Goal: Transaction & Acquisition: Obtain resource

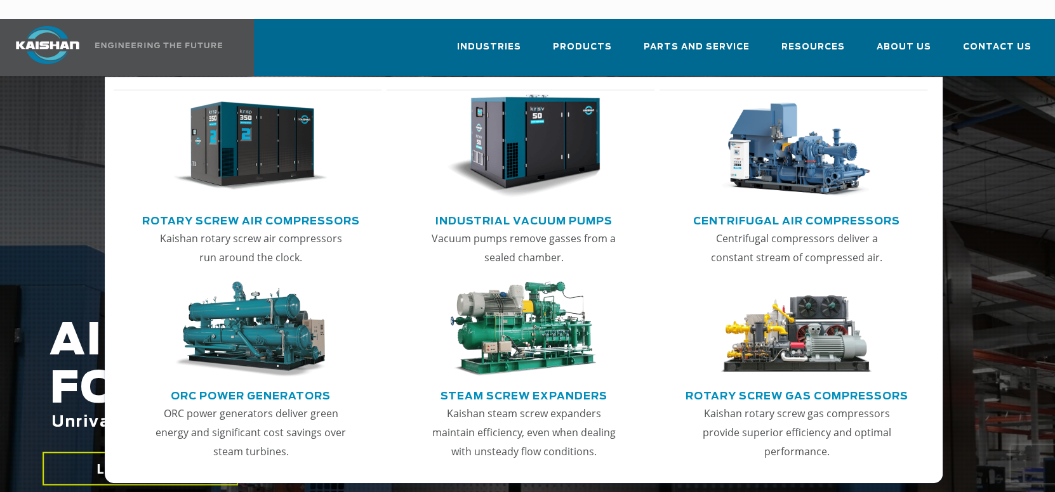
click at [274, 134] on img "Main menu" at bounding box center [250, 147] width 154 height 104
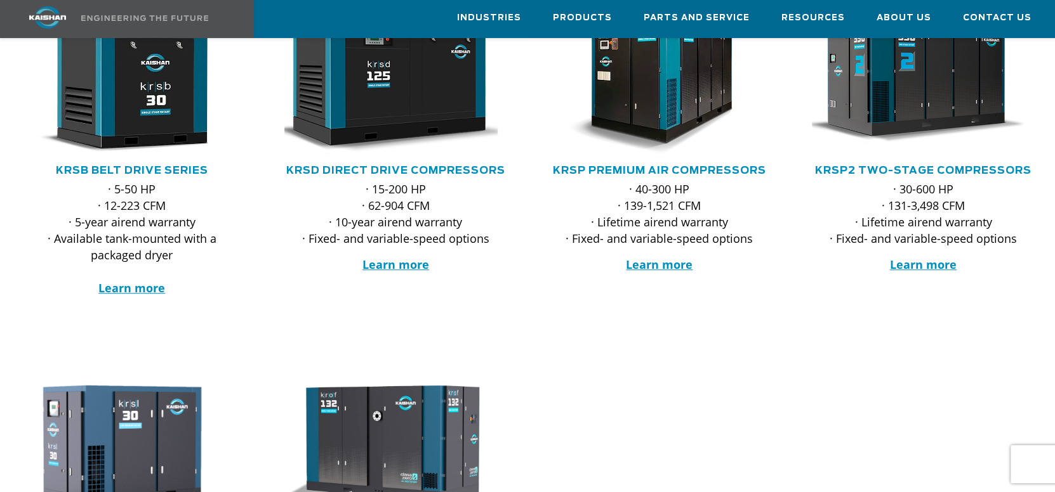
scroll to position [317, 0]
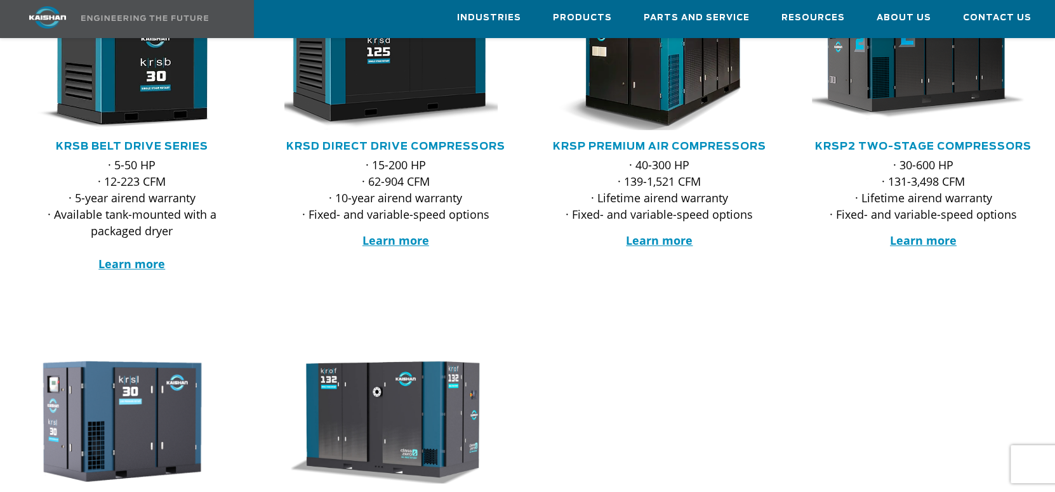
click at [622, 53] on img at bounding box center [650, 55] width 246 height 166
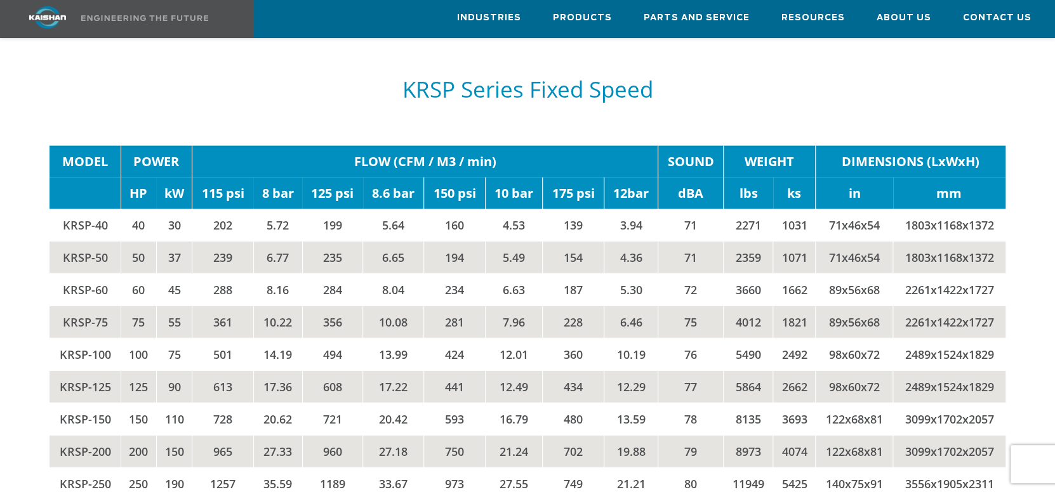
scroll to position [2093, 0]
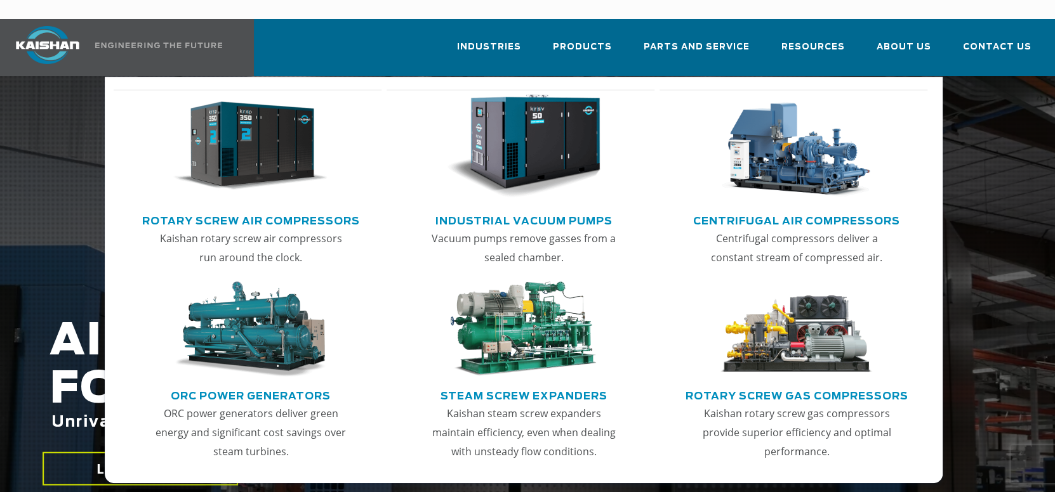
click at [269, 128] on img "Main menu" at bounding box center [250, 147] width 154 height 104
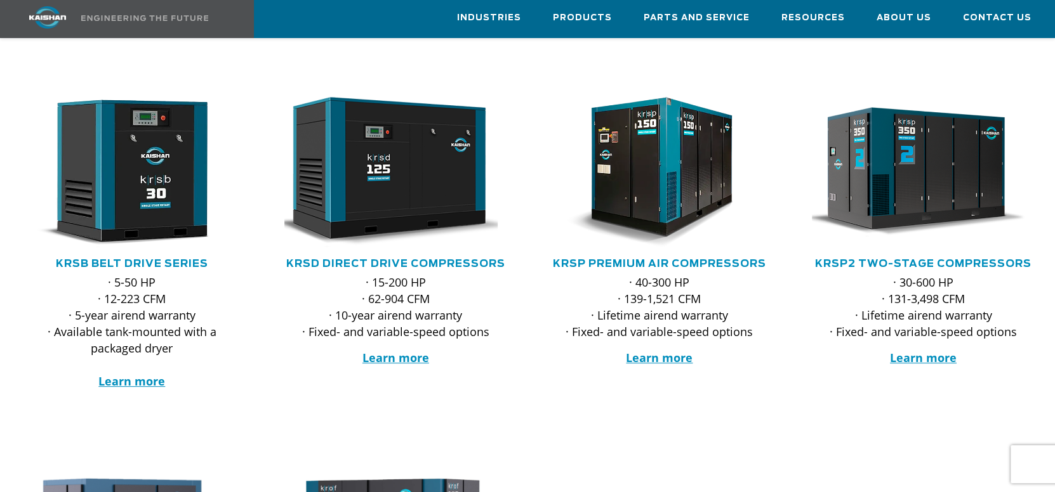
scroll to position [190, 0]
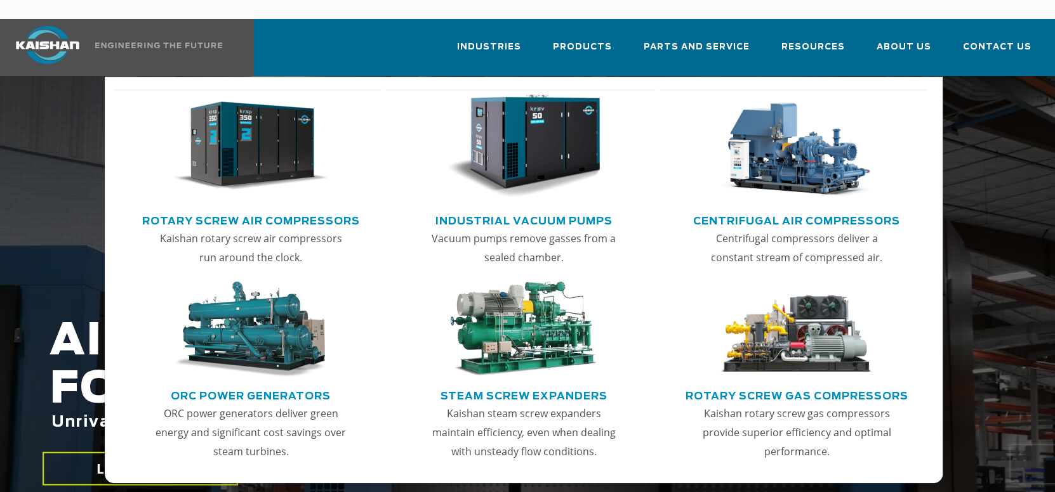
click at [310, 210] on link "Rotary Screw Air Compressors" at bounding box center [251, 219] width 218 height 19
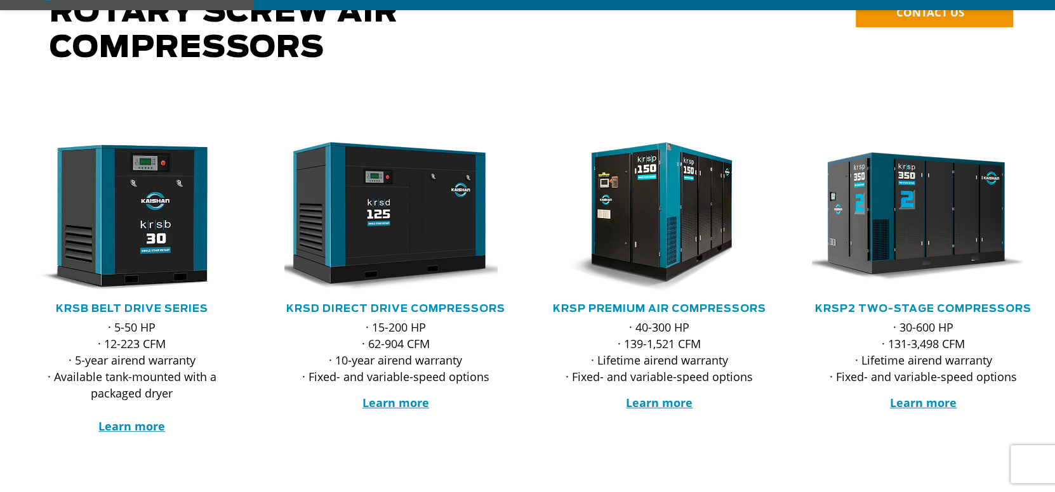
scroll to position [317, 0]
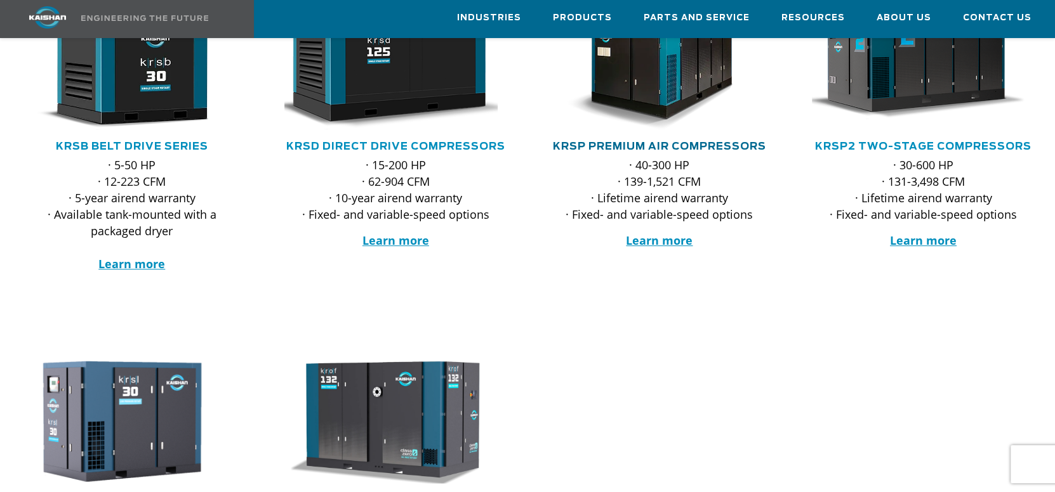
click at [680, 142] on link "KRSP Premium Air Compressors" at bounding box center [659, 147] width 213 height 10
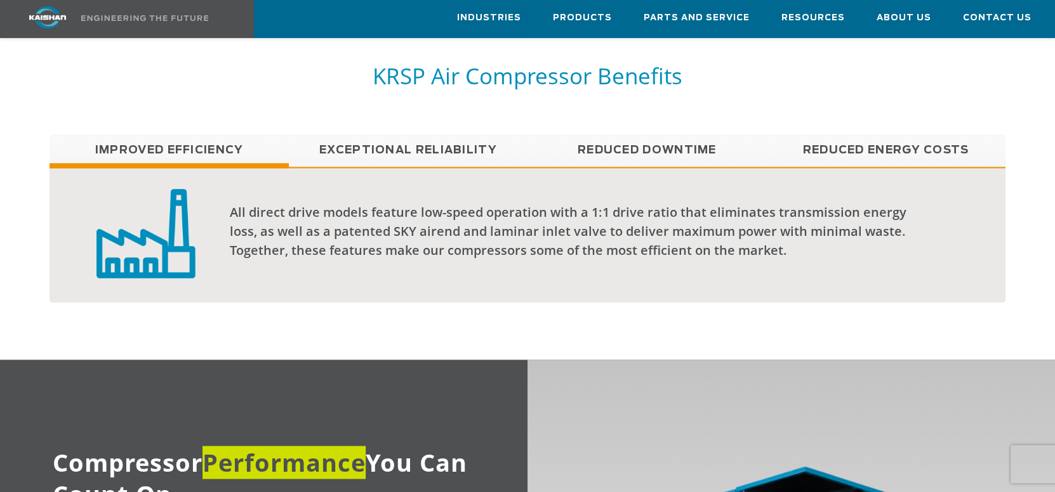
scroll to position [825, 0]
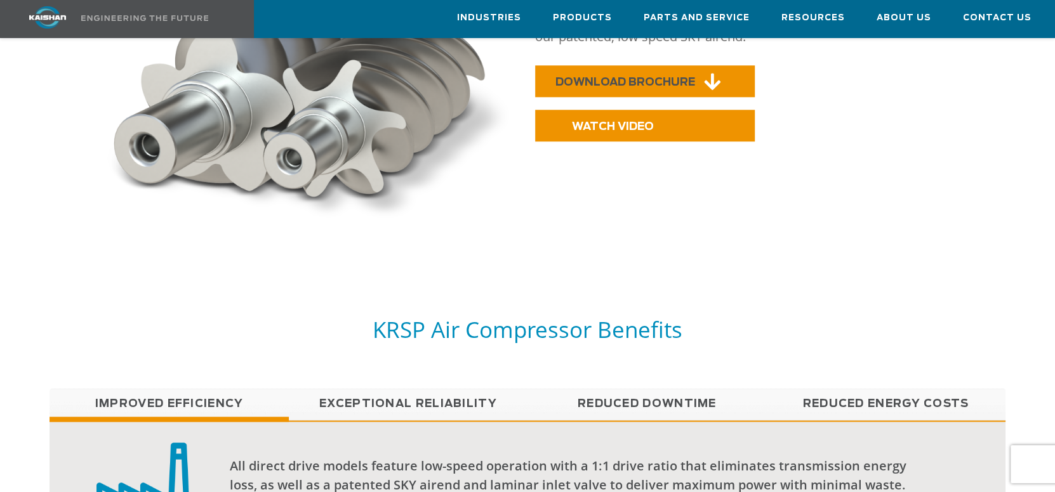
click at [623, 77] on span "DOWNLOAD BROCHURE" at bounding box center [625, 82] width 140 height 11
